Goal: Task Accomplishment & Management: Use online tool/utility

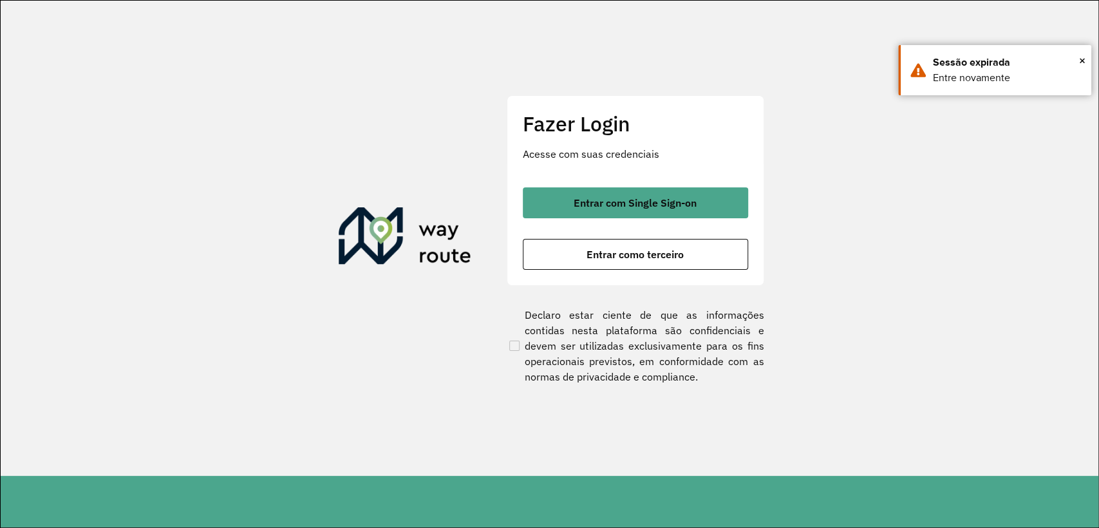
click at [601, 273] on div "Fazer Login Acesse com suas credenciais Entrar com Single Sign-on Entrar como t…" at bounding box center [636, 190] width 258 height 191
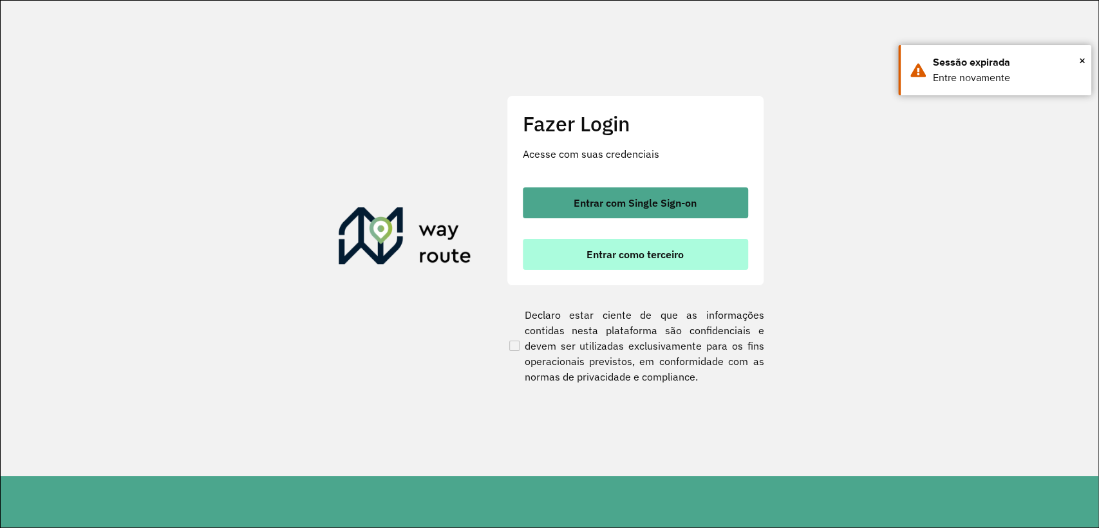
click at [595, 260] on span "Entrar como terceiro" at bounding box center [635, 254] width 97 height 10
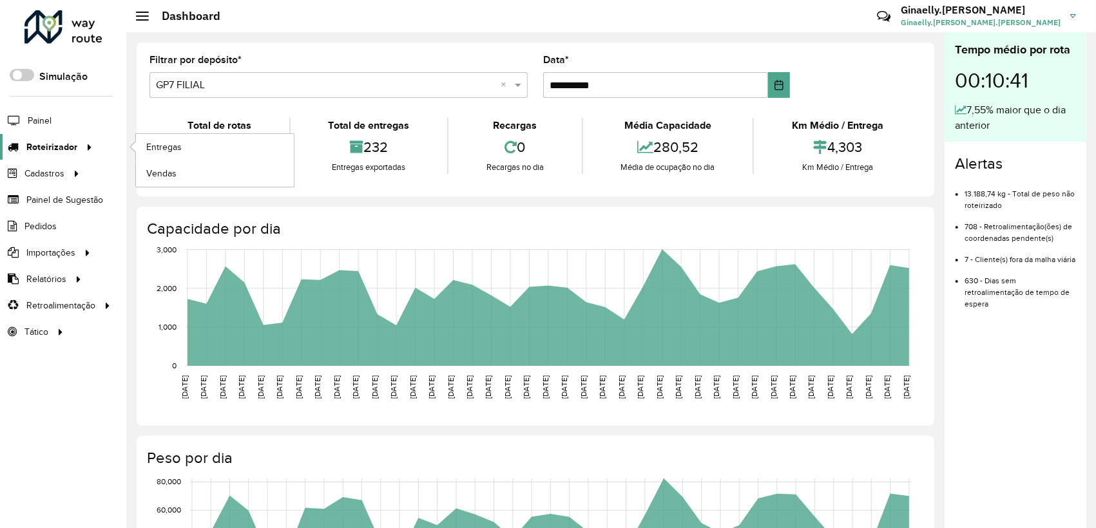
click at [90, 155] on icon at bounding box center [87, 146] width 11 height 19
click at [199, 150] on link "Entregas" at bounding box center [215, 147] width 158 height 26
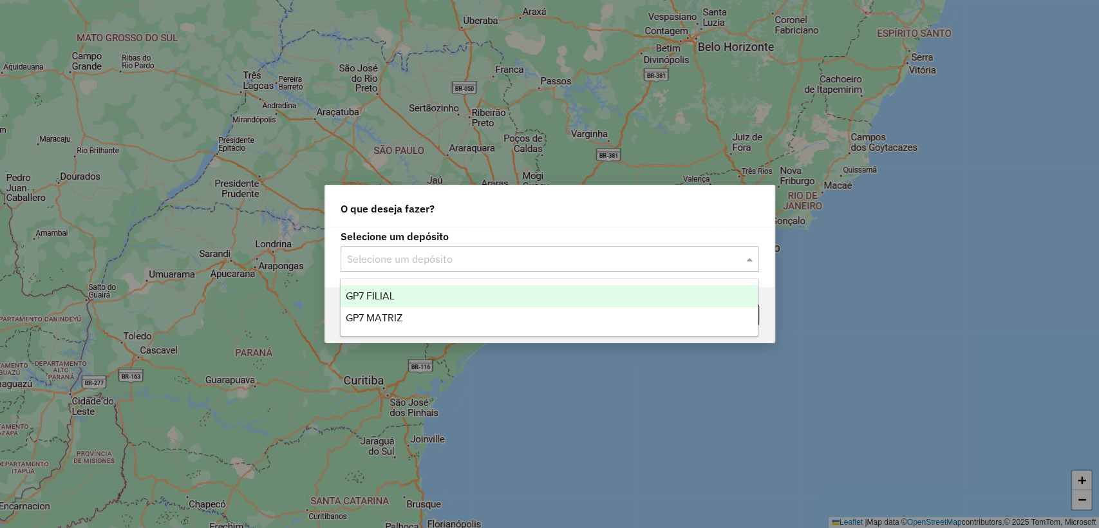
click at [536, 259] on input "text" at bounding box center [537, 259] width 380 height 15
click at [490, 294] on div "GP7 FILIAL" at bounding box center [549, 296] width 417 height 22
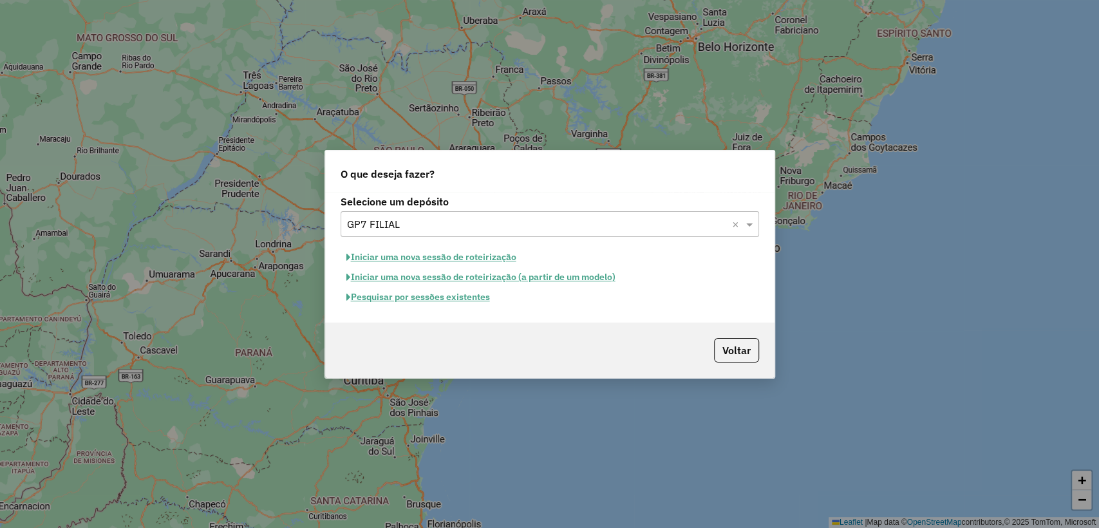
click at [391, 224] on input "text" at bounding box center [537, 224] width 380 height 15
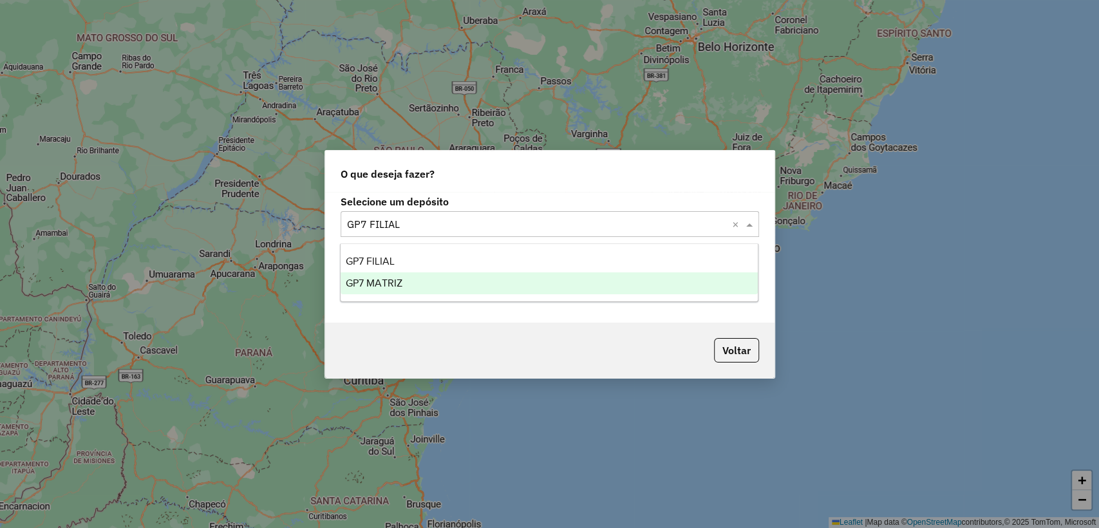
click at [394, 285] on span "GP7 MATRIZ" at bounding box center [374, 283] width 57 height 11
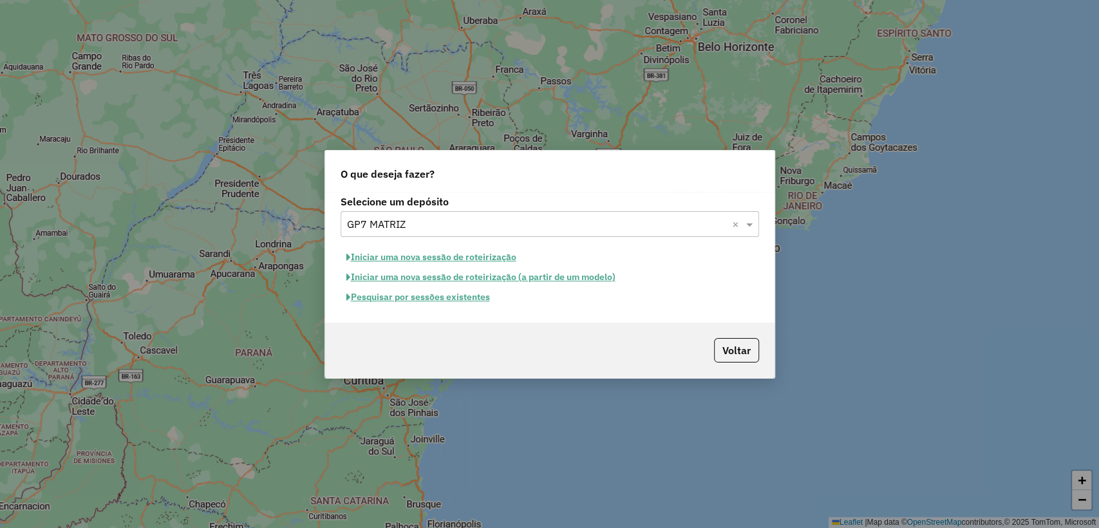
click at [392, 295] on button "Pesquisar por sessões existentes" at bounding box center [418, 297] width 155 height 20
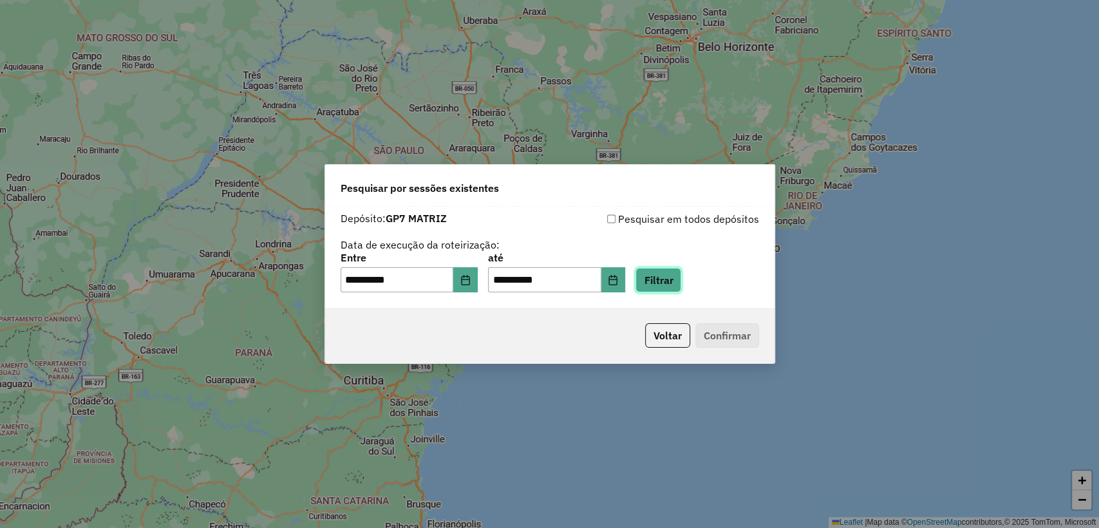
click at [679, 274] on button "Filtrar" at bounding box center [659, 280] width 46 height 24
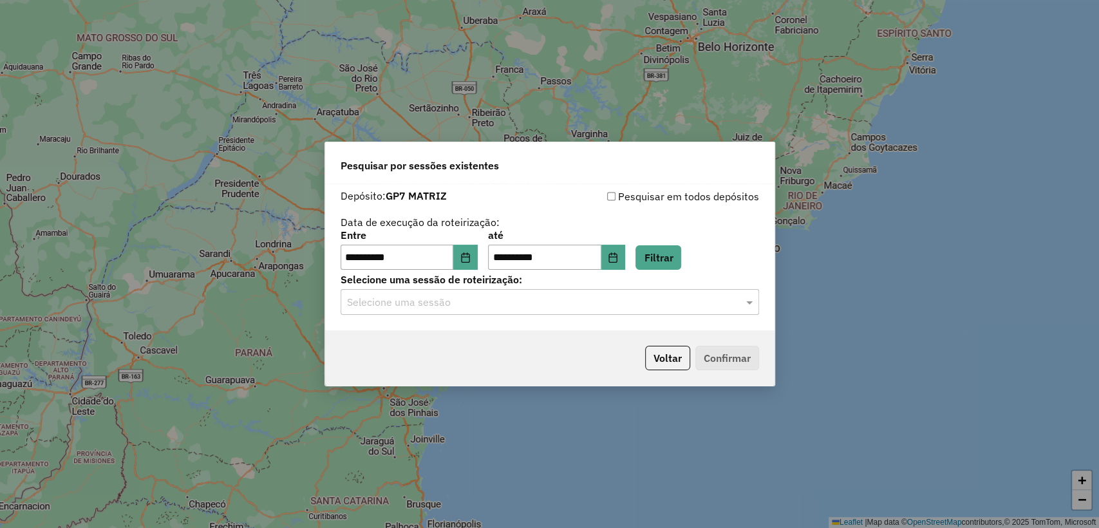
click at [656, 298] on input "text" at bounding box center [537, 302] width 380 height 15
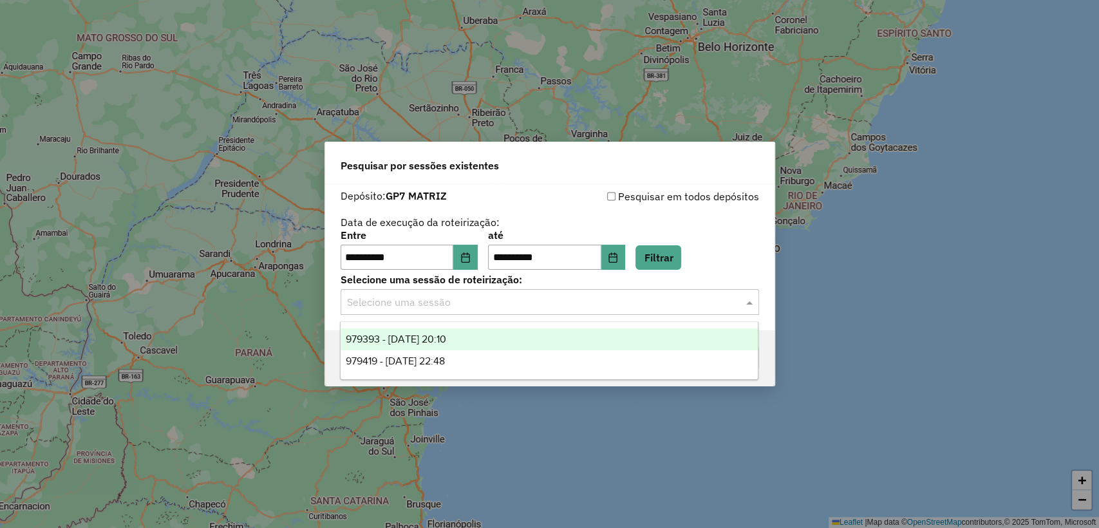
click at [599, 339] on div "979393 - 14/08/2025 20:10" at bounding box center [549, 339] width 417 height 22
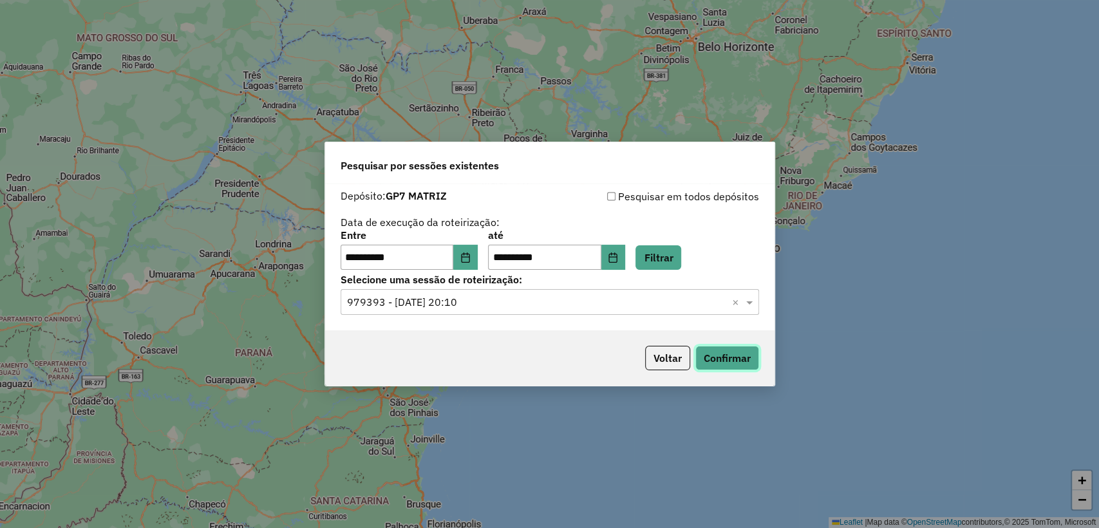
click at [736, 350] on button "Confirmar" at bounding box center [728, 358] width 64 height 24
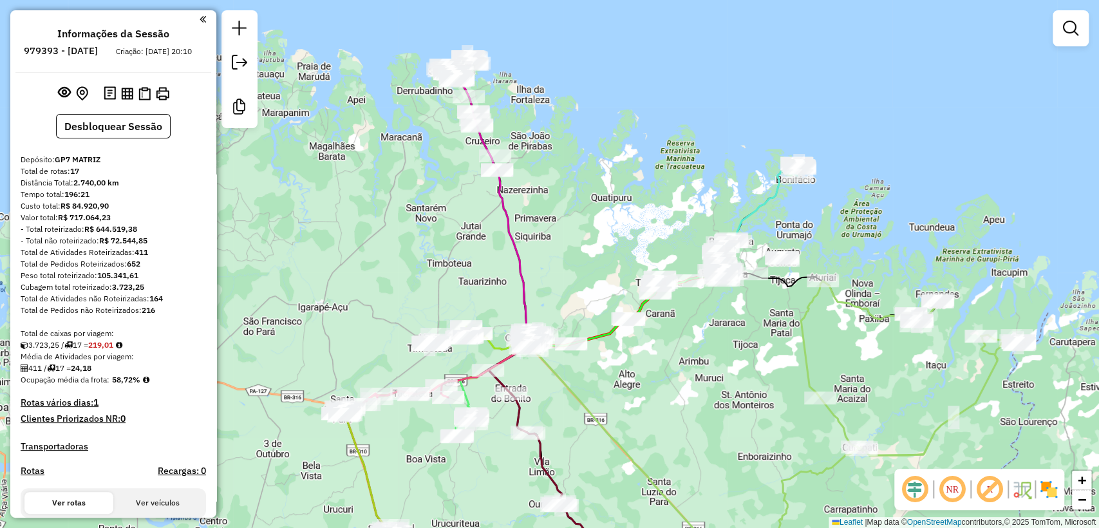
drag, startPoint x: 613, startPoint y: 352, endPoint x: 594, endPoint y: 455, distance: 105.4
click at [594, 455] on div "Janela de atendimento Grade de atendimento Capacidade Transportadoras Veículos …" at bounding box center [549, 264] width 1099 height 528
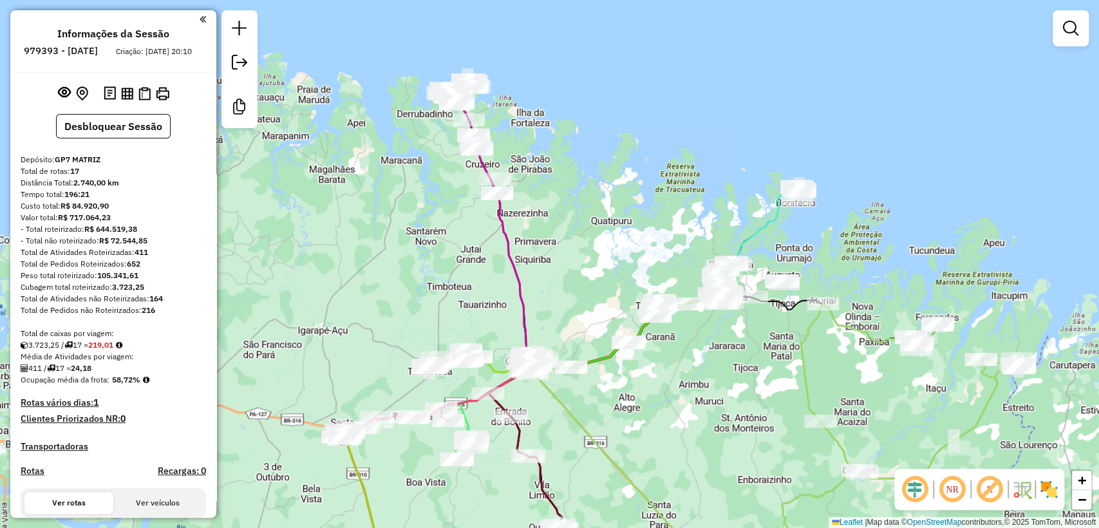
click at [654, 212] on div "Janela de atendimento Grade de atendimento Capacidade Transportadoras Veículos …" at bounding box center [549, 264] width 1099 height 528
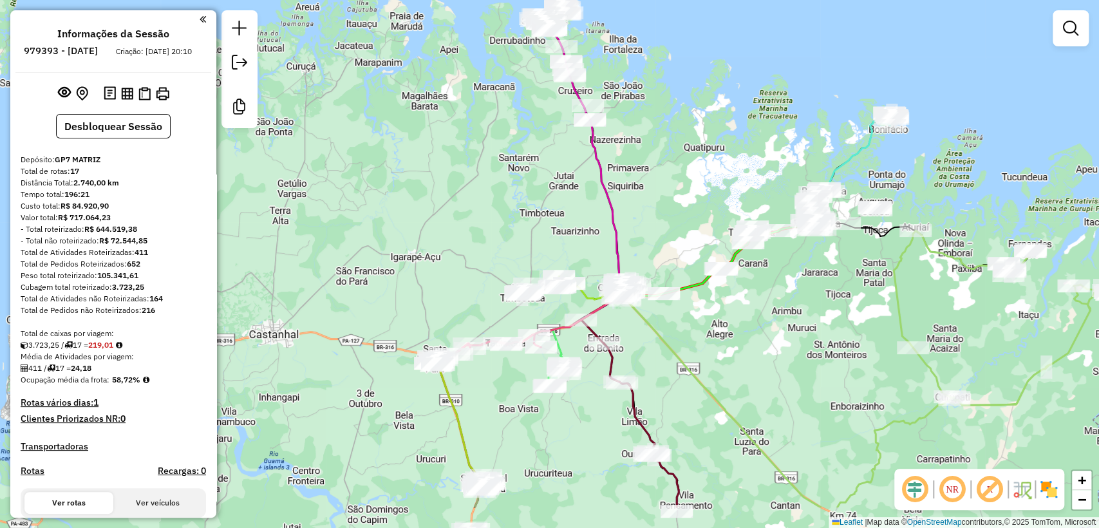
drag, startPoint x: 350, startPoint y: 379, endPoint x: 444, endPoint y: 305, distance: 118.8
click at [444, 305] on div "Janela de atendimento Grade de atendimento Capacidade Transportadoras Veículos …" at bounding box center [549, 264] width 1099 height 528
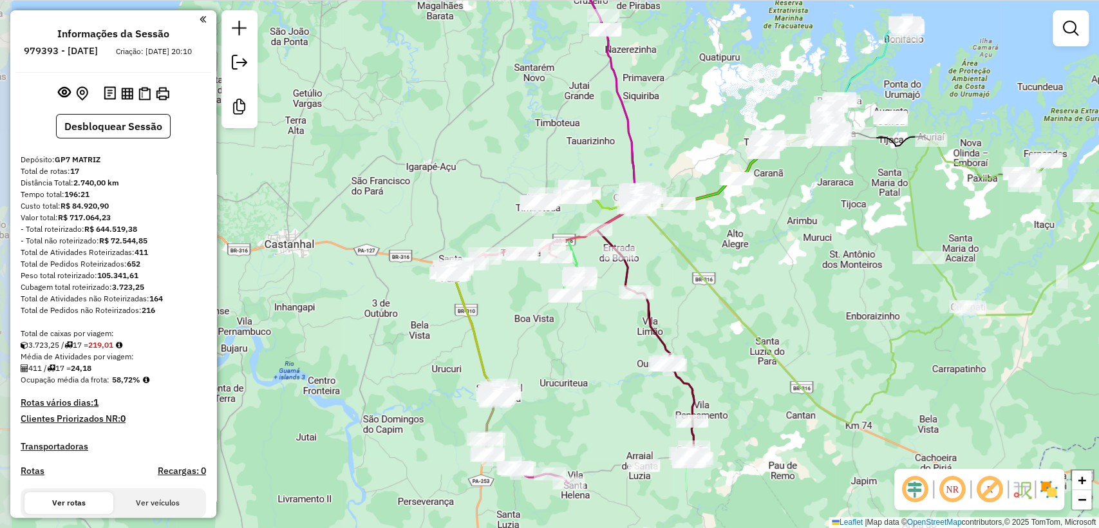
drag, startPoint x: 467, startPoint y: 461, endPoint x: 478, endPoint y: 377, distance: 84.4
click at [478, 368] on icon at bounding box center [545, 297] width 186 height 186
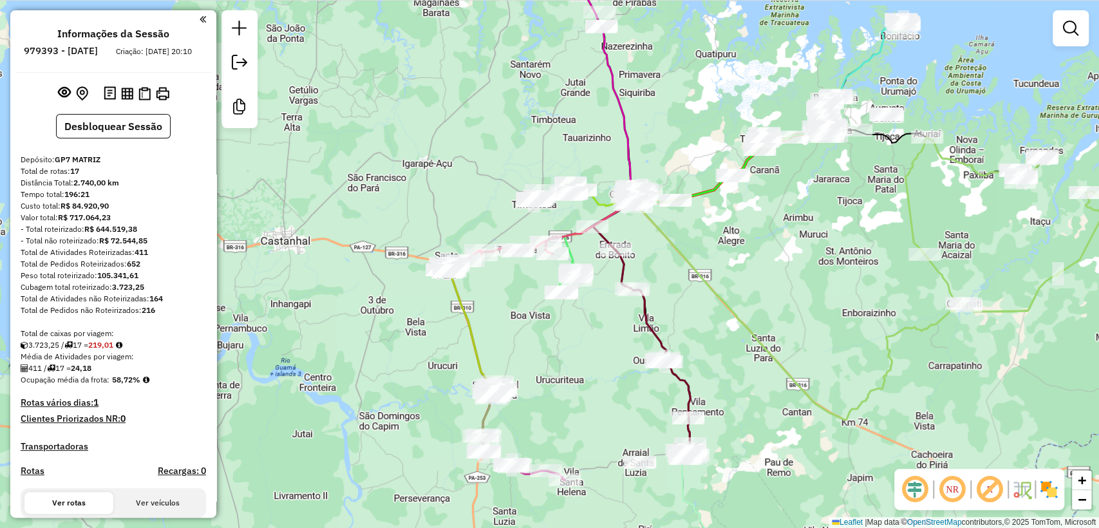
click at [459, 478] on div "Rota 4 - Placa SOE9I14 5643 - BAR DO ZIGO Rota 4 - Placa SOE9I14 5472 - ORLA PU…" at bounding box center [549, 264] width 1099 height 528
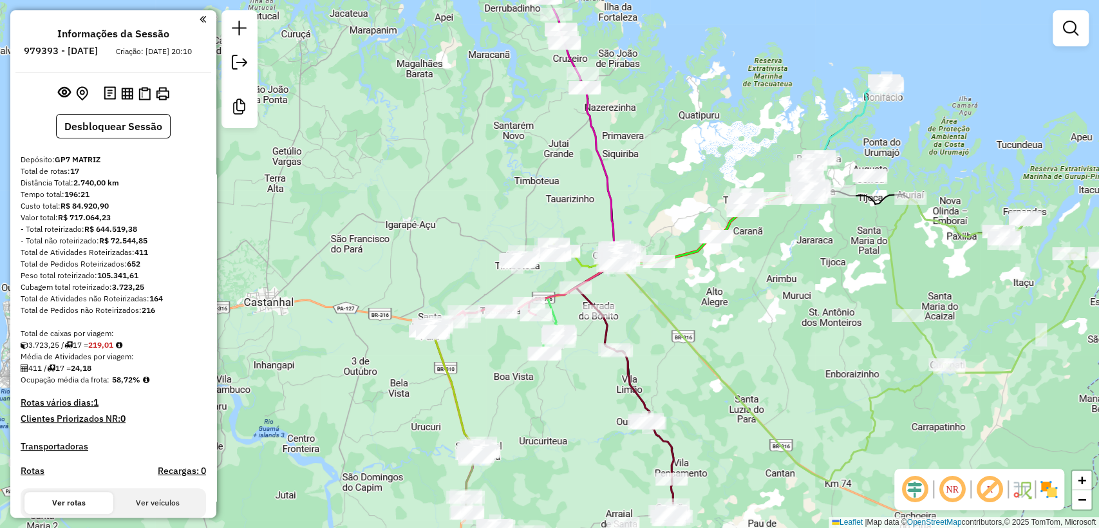
drag, startPoint x: 606, startPoint y: 334, endPoint x: 593, endPoint y: 433, distance: 100.7
click at [593, 433] on div "Rota 9 - Placa SOE9I40 2892 - BAR DO FREDSON Janela de atendimento Grade de ate…" at bounding box center [549, 264] width 1099 height 528
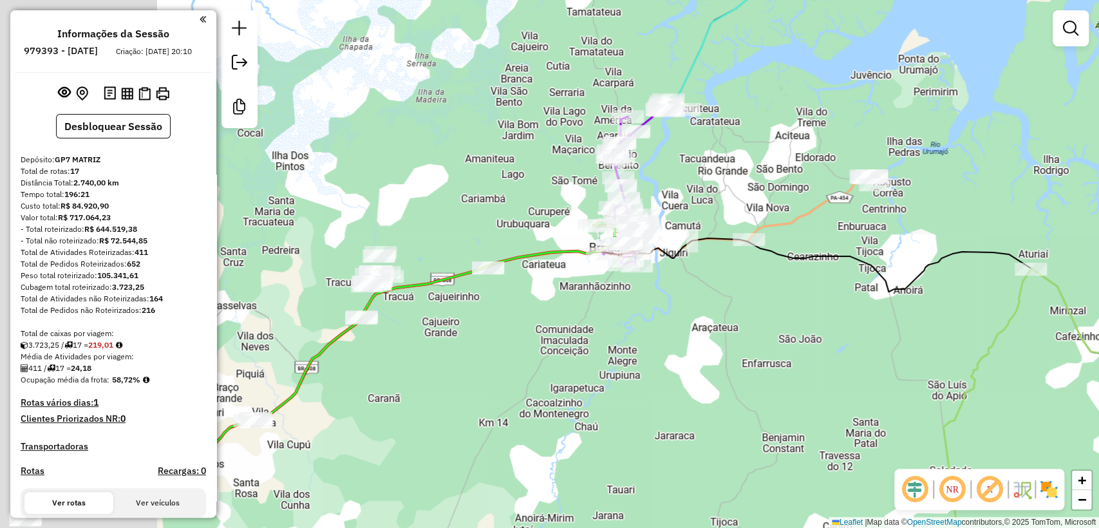
drag, startPoint x: 548, startPoint y: 256, endPoint x: 884, endPoint y: 258, distance: 336.2
click at [876, 258] on icon at bounding box center [800, 363] width 1319 height 250
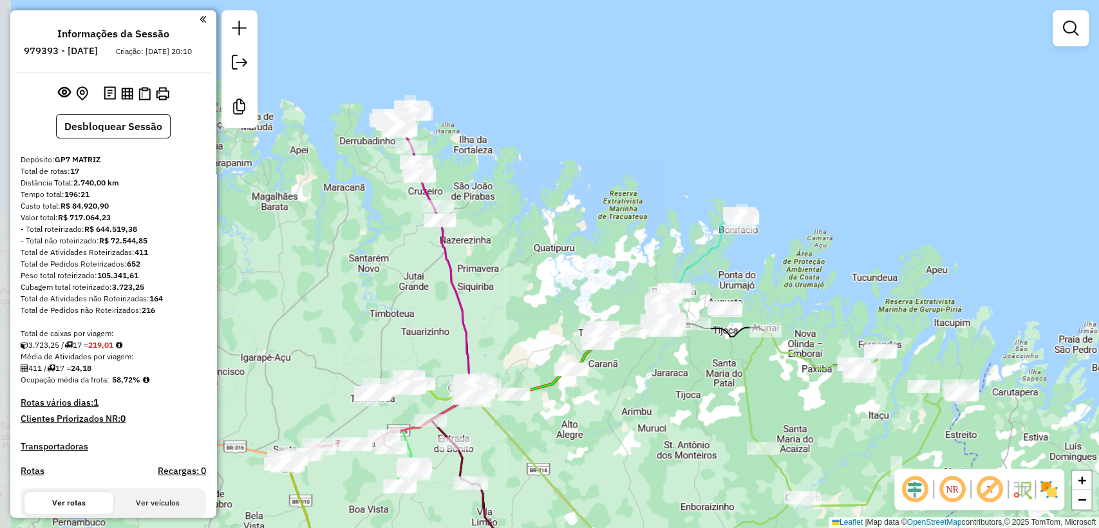
drag, startPoint x: 374, startPoint y: 192, endPoint x: 490, endPoint y: 271, distance: 139.5
click at [490, 271] on div "Janela de atendimento Grade de atendimento Capacidade Transportadoras Veículos …" at bounding box center [549, 264] width 1099 height 528
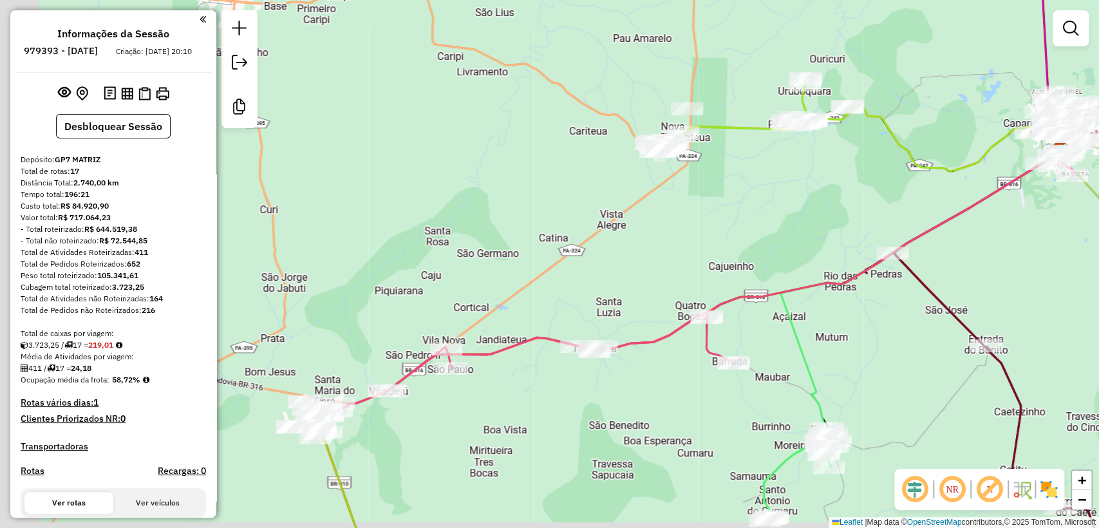
drag, startPoint x: 338, startPoint y: 496, endPoint x: 487, endPoint y: 437, distance: 160.1
click at [487, 437] on div "Janela de atendimento Grade de atendimento Capacidade Transportadoras Veículos …" at bounding box center [549, 264] width 1099 height 528
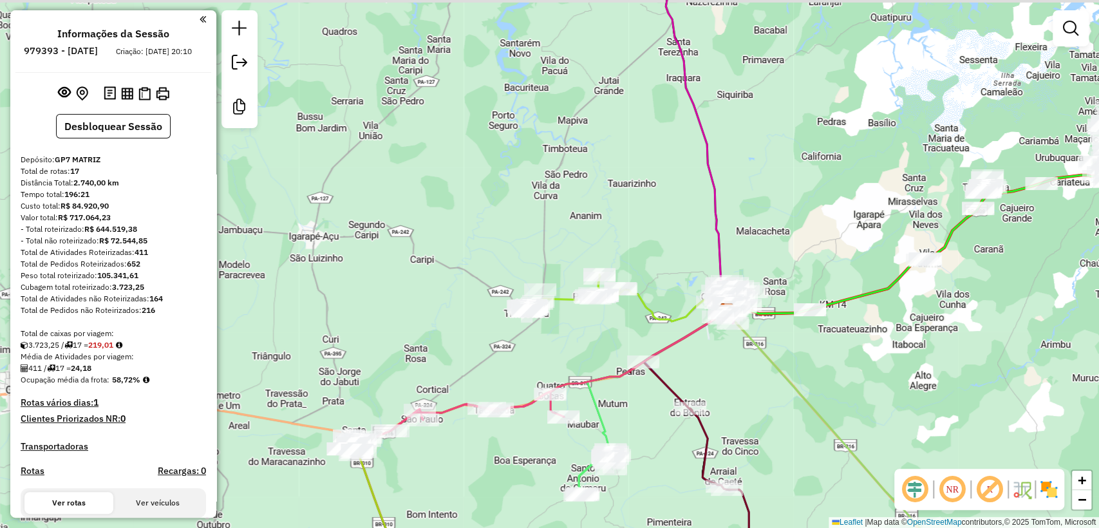
drag, startPoint x: 669, startPoint y: 335, endPoint x: 596, endPoint y: 365, distance: 78.6
click at [596, 365] on div "Janela de atendimento Grade de atendimento Capacidade Transportadoras Veículos …" at bounding box center [549, 264] width 1099 height 528
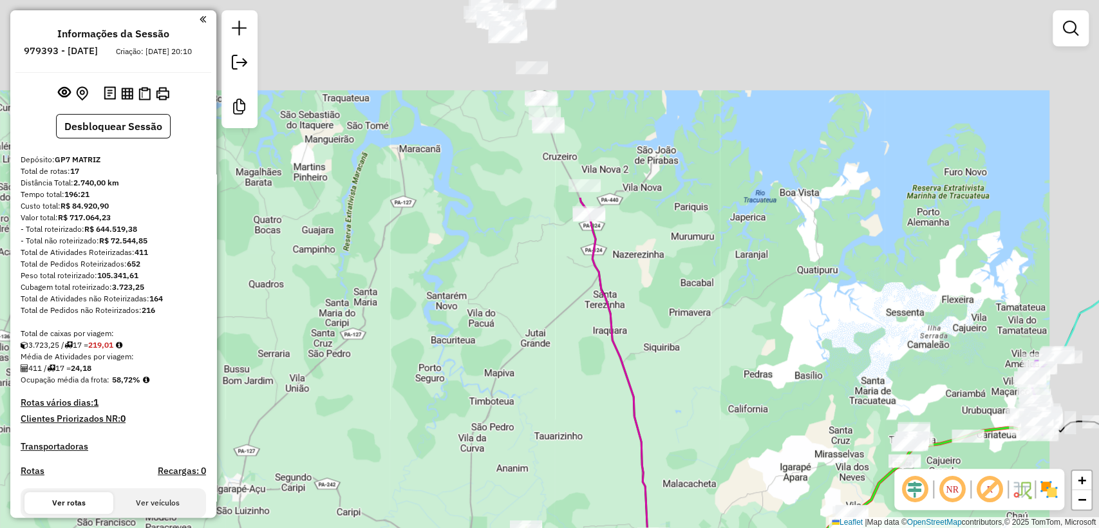
drag, startPoint x: 720, startPoint y: 258, endPoint x: 666, endPoint y: 462, distance: 211.2
click at [666, 462] on div "Janela de atendimento Grade de atendimento Capacidade Transportadoras Veículos …" at bounding box center [549, 264] width 1099 height 528
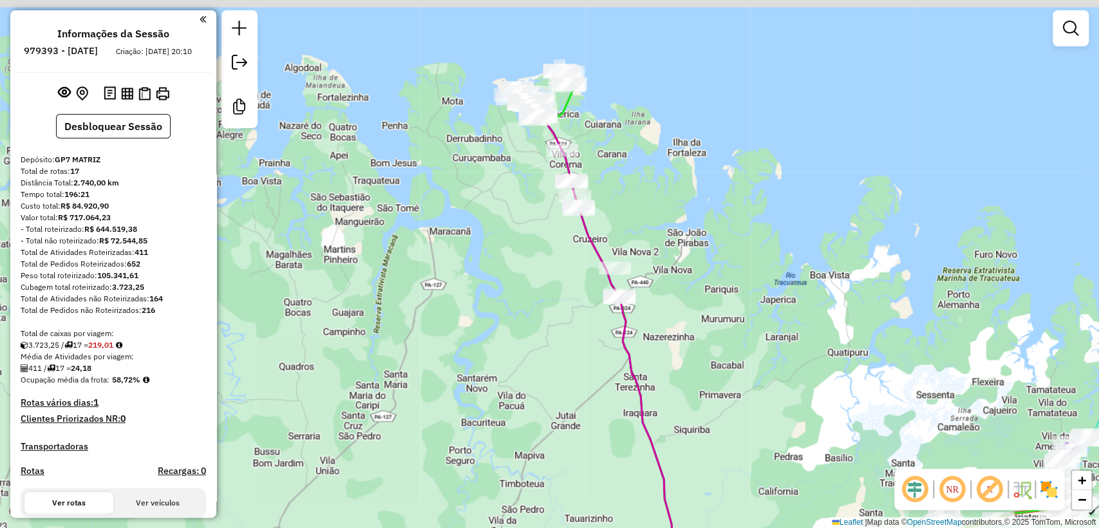
drag, startPoint x: 609, startPoint y: 140, endPoint x: 686, endPoint y: 296, distance: 173.1
click at [686, 296] on div "Janela de atendimento Grade de atendimento Capacidade Transportadoras Veículos …" at bounding box center [549, 264] width 1099 height 528
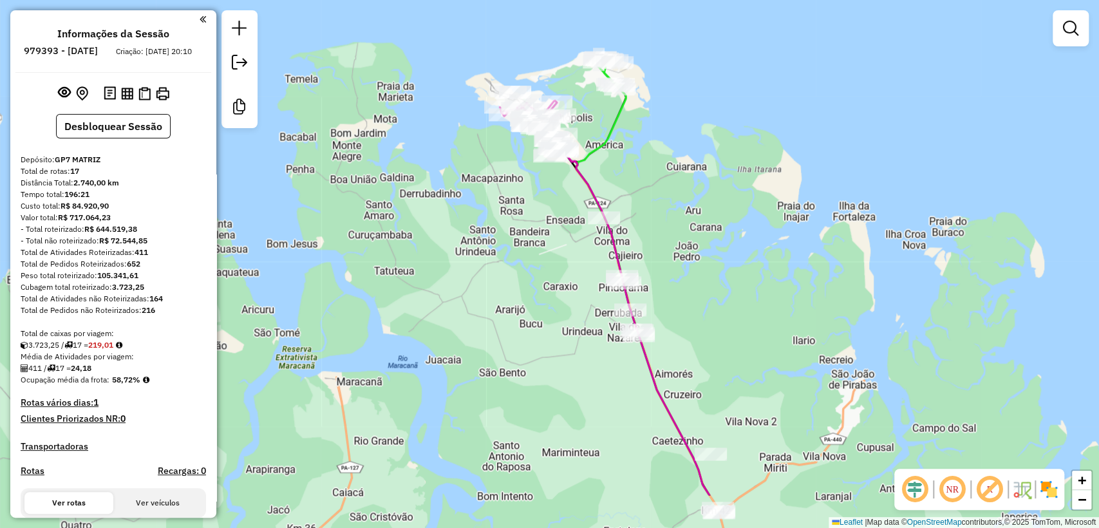
drag, startPoint x: 443, startPoint y: 321, endPoint x: 318, endPoint y: 109, distance: 245.4
click at [318, 109] on div "Janela de atendimento Grade de atendimento Capacidade Transportadoras Veículos …" at bounding box center [549, 264] width 1099 height 528
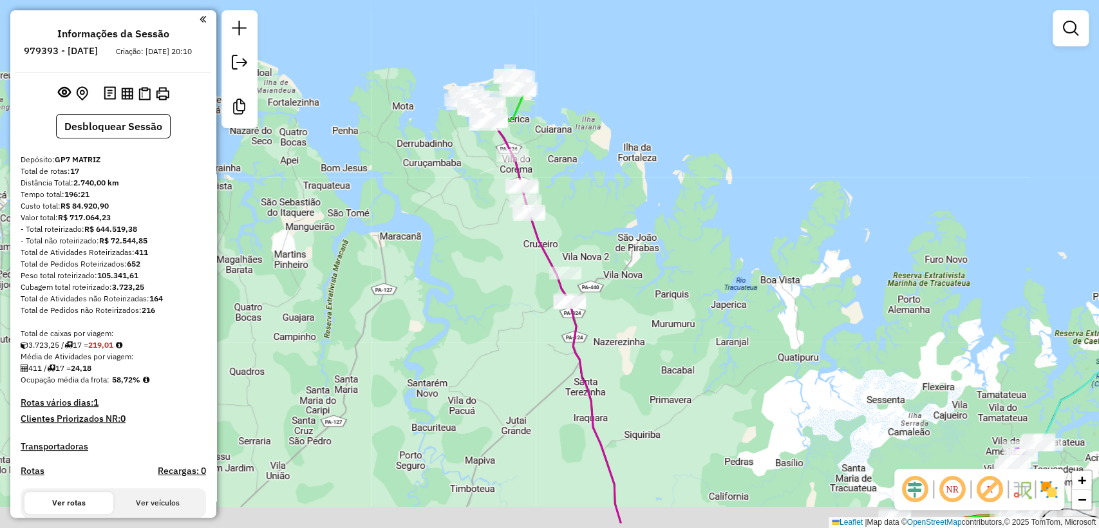
drag, startPoint x: 550, startPoint y: 407, endPoint x: 505, endPoint y: 258, distance: 156.1
click at [505, 258] on div "Janela de atendimento Grade de atendimento Capacidade Transportadoras Veículos …" at bounding box center [549, 264] width 1099 height 528
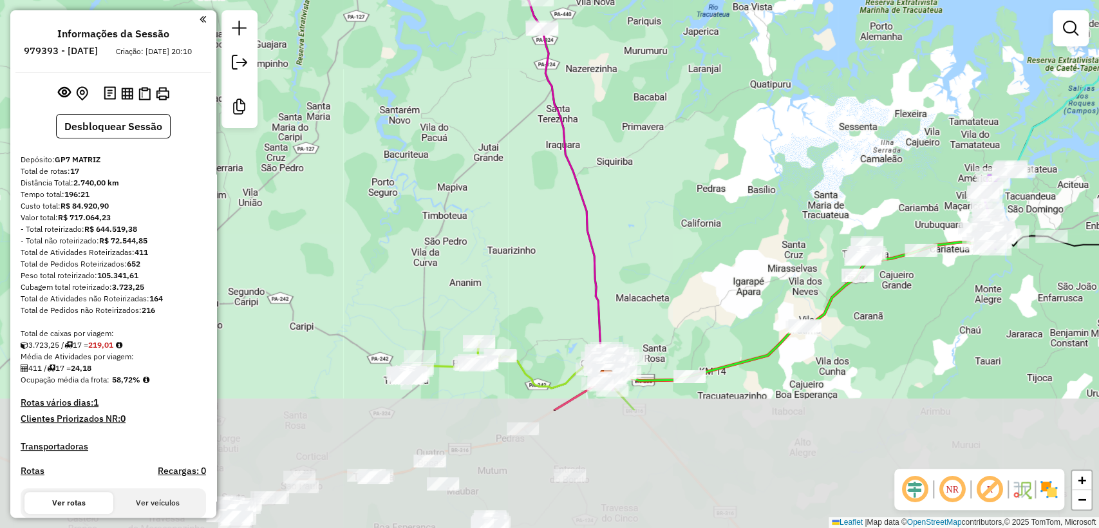
drag, startPoint x: 511, startPoint y: 496, endPoint x: 504, endPoint y: 274, distance: 221.7
click at [515, 319] on div "Janela de atendimento Grade de atendimento Capacidade Transportadoras Veículos …" at bounding box center [549, 264] width 1099 height 528
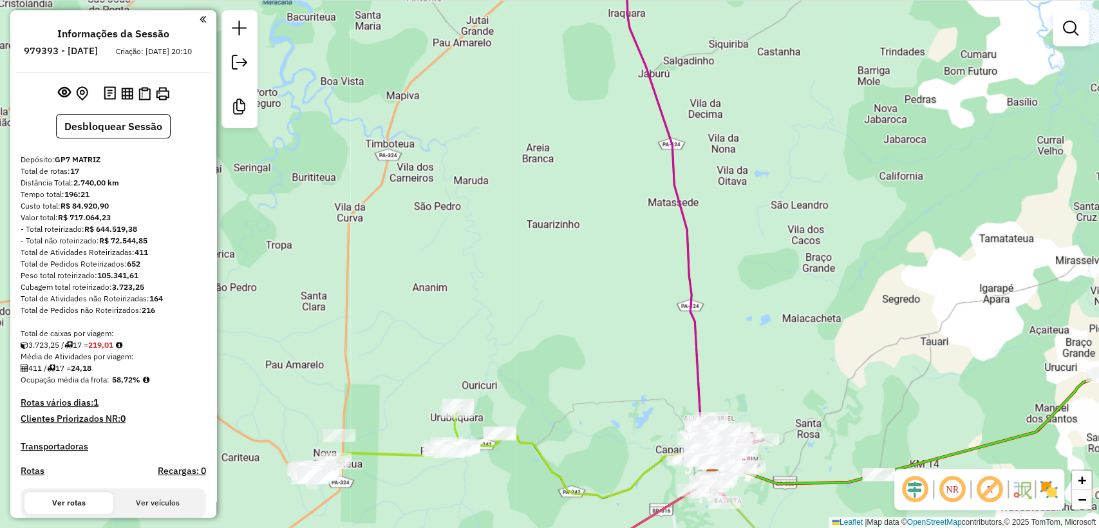
drag, startPoint x: 386, startPoint y: 300, endPoint x: 587, endPoint y: 271, distance: 203.1
click at [587, 271] on div "Janela de atendimento Grade de atendimento Capacidade Transportadoras Veículos …" at bounding box center [549, 264] width 1099 height 528
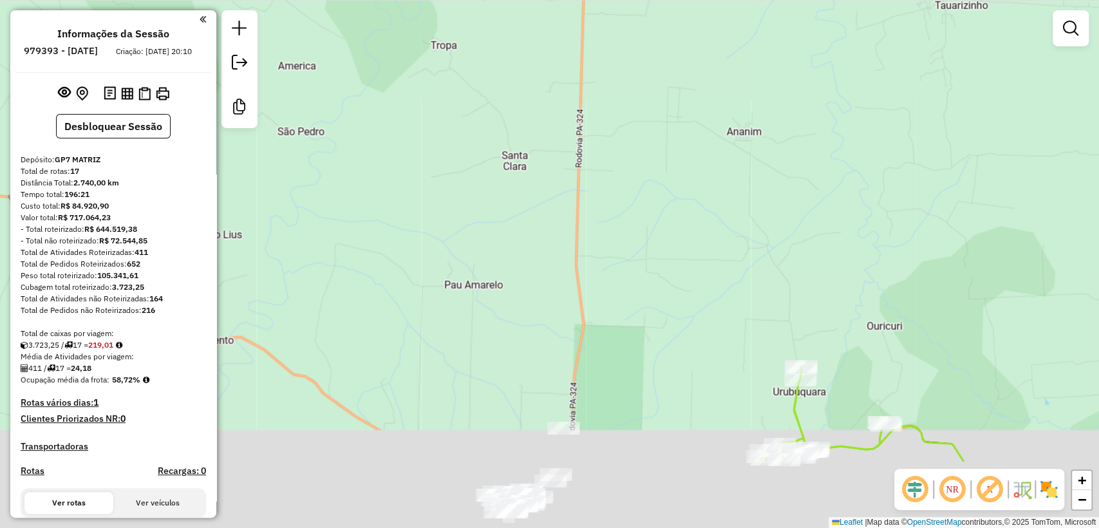
drag, startPoint x: 539, startPoint y: 361, endPoint x: 734, endPoint y: 39, distance: 376.2
click at [728, 95] on div "Janela de atendimento Grade de atendimento Capacidade Transportadoras Veículos …" at bounding box center [549, 264] width 1099 height 528
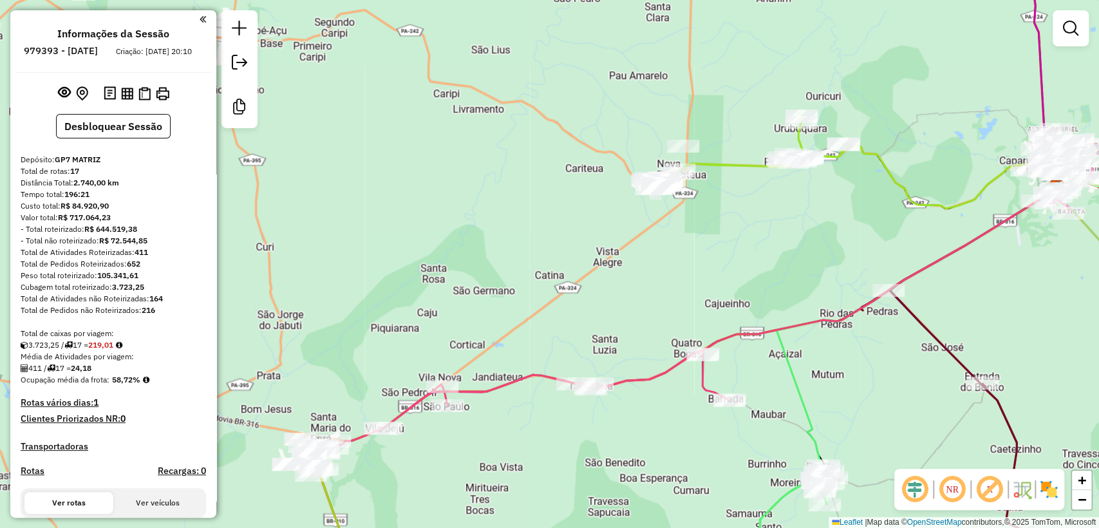
drag, startPoint x: 768, startPoint y: 129, endPoint x: 594, endPoint y: 135, distance: 174.6
click at [594, 135] on div "Janela de atendimento Grade de atendimento Capacidade Transportadoras Veículos …" at bounding box center [549, 264] width 1099 height 528
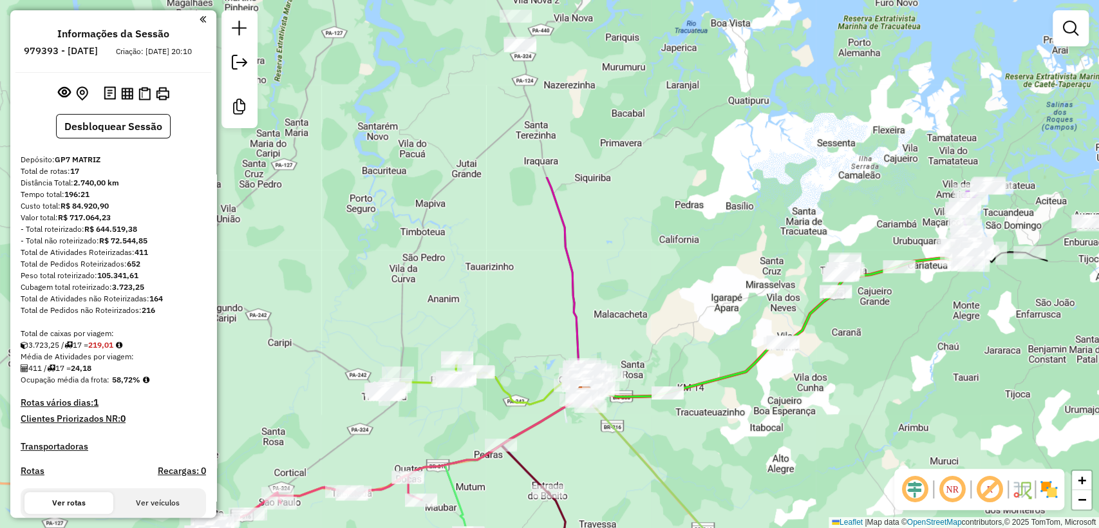
drag, startPoint x: 713, startPoint y: 100, endPoint x: 551, endPoint y: 330, distance: 281.6
click at [551, 330] on div "Janela de atendimento Grade de atendimento Capacidade Transportadoras Veículos …" at bounding box center [549, 264] width 1099 height 528
